Goal: Information Seeking & Learning: Learn about a topic

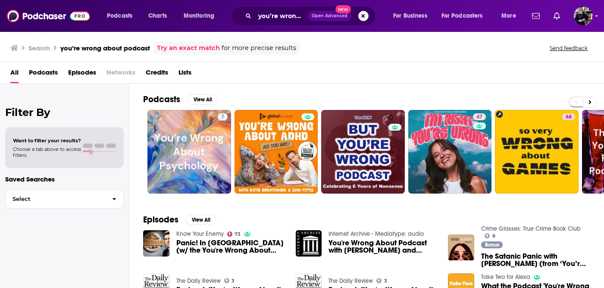
click at [362, 19] on button "Search podcasts, credits, & more..." at bounding box center [363, 16] width 10 height 10
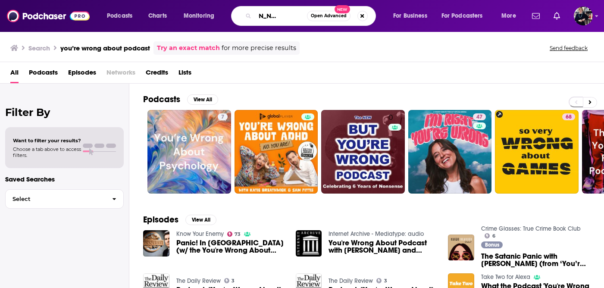
scroll to position [0, 30]
type input "[PERSON_NAME] meets the author"
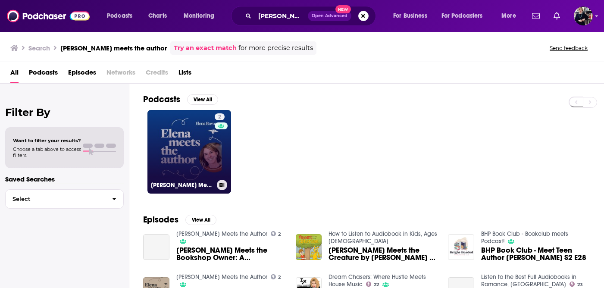
click at [177, 157] on link "2 [PERSON_NAME] Meets the Author" at bounding box center [189, 152] width 84 height 84
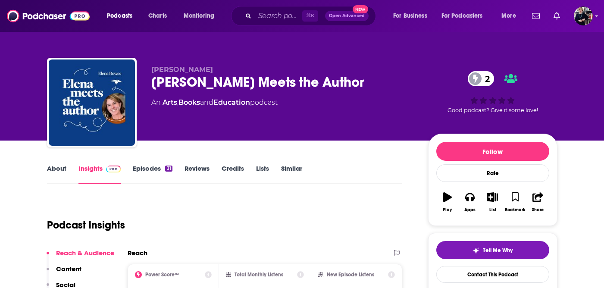
click at [144, 172] on link "Episodes 31" at bounding box center [152, 174] width 39 height 20
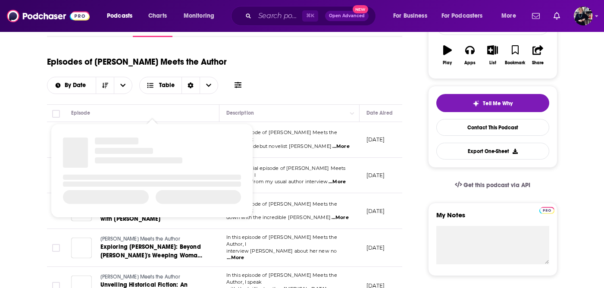
scroll to position [155, 0]
